Goal: Navigation & Orientation: Go to known website

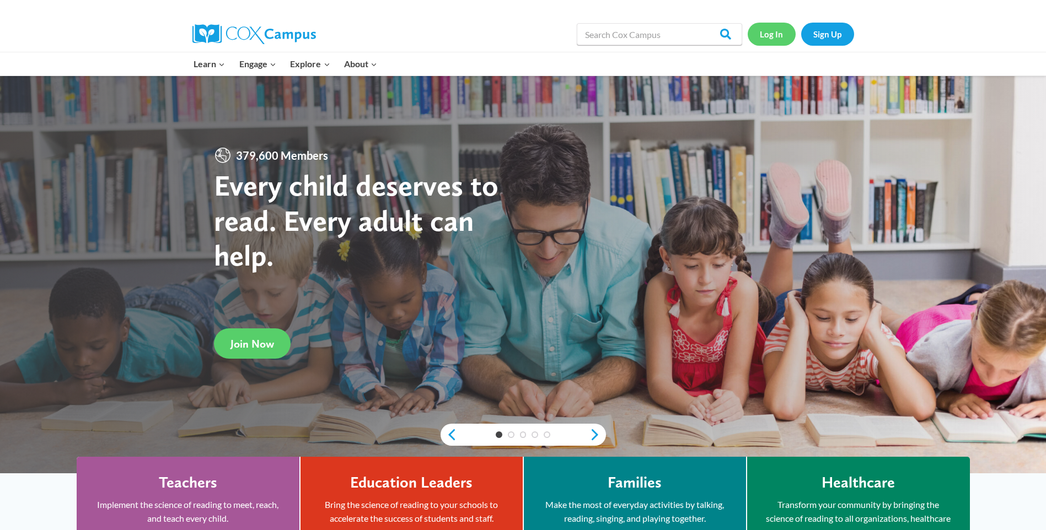
click at [778, 38] on link "Log In" at bounding box center [772, 34] width 48 height 23
click at [772, 33] on link "Log In" at bounding box center [772, 34] width 48 height 23
